Goal: Book appointment/travel/reservation

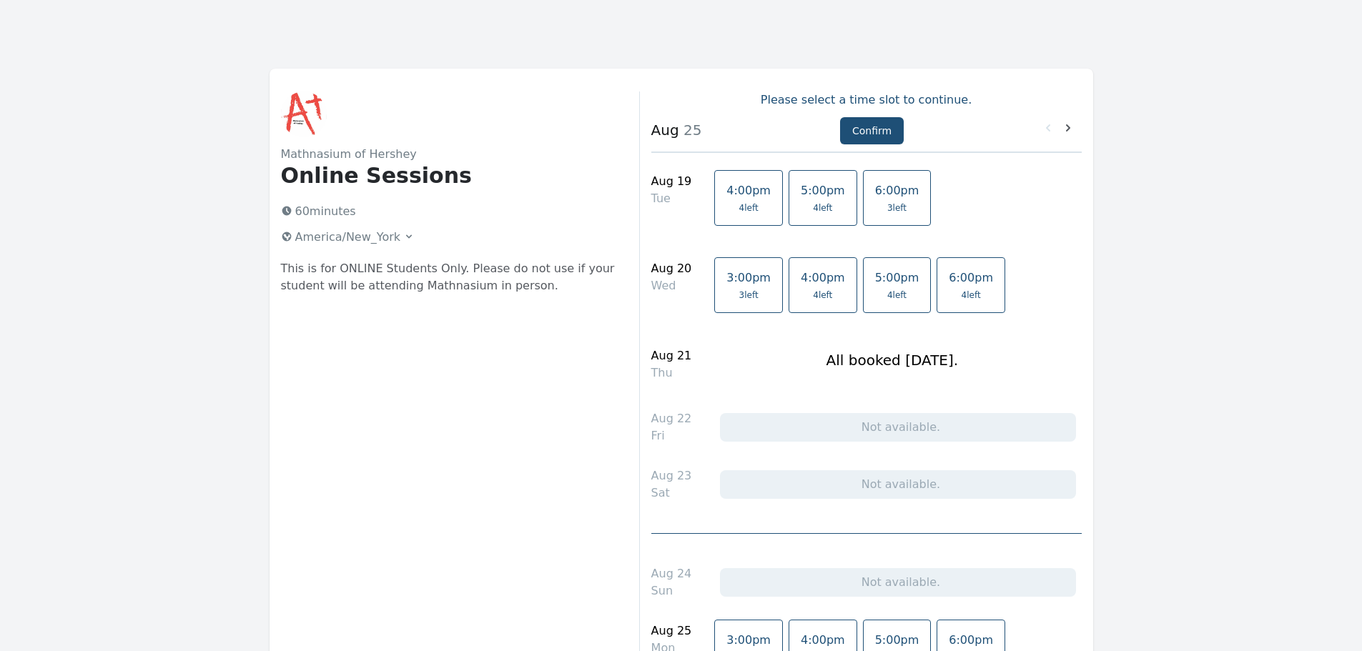
click at [722, 198] on link "4:00pm 4 left" at bounding box center [748, 198] width 69 height 56
click at [854, 130] on button "Confirm" at bounding box center [872, 130] width 64 height 27
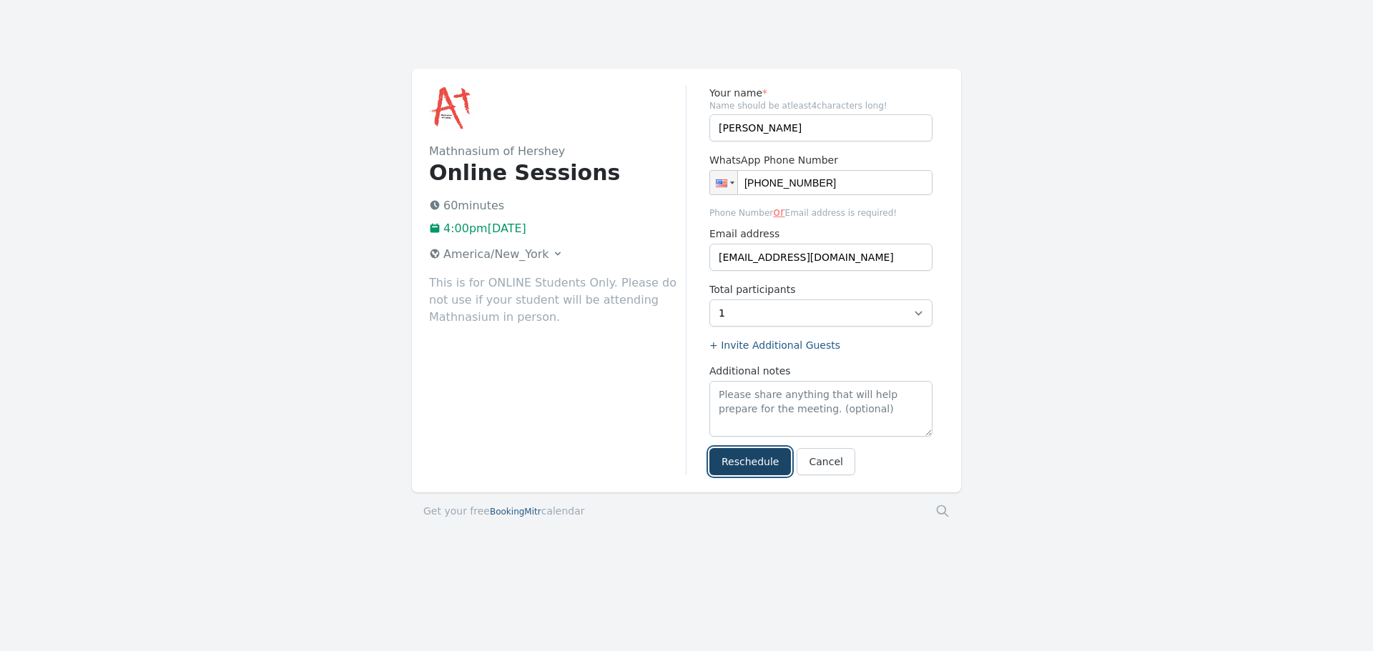
click at [746, 463] on button "Reschedule" at bounding box center [750, 461] width 82 height 27
